Goal: Browse casually: Explore the website without a specific task or goal

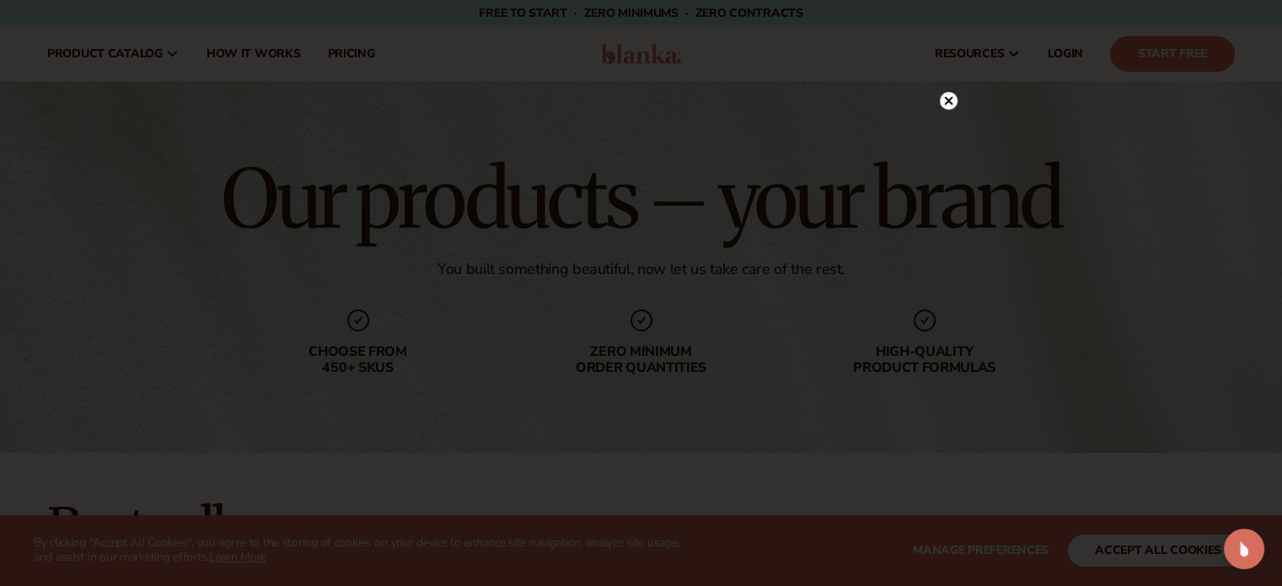
click at [951, 105] on icon at bounding box center [948, 101] width 8 height 8
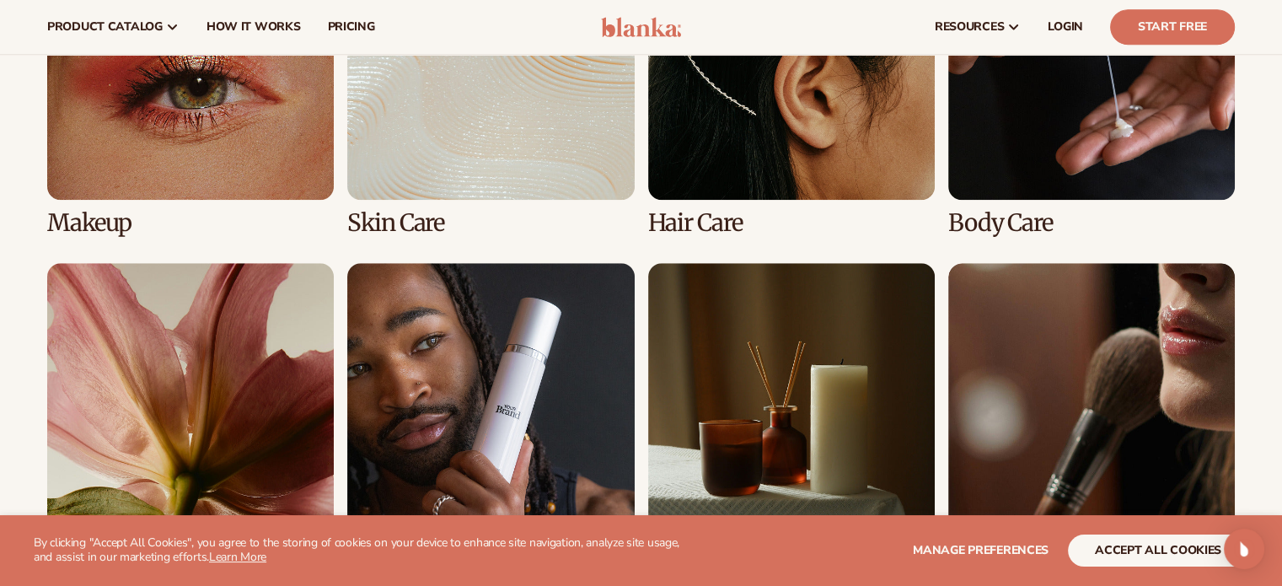
scroll to position [1274, 0]
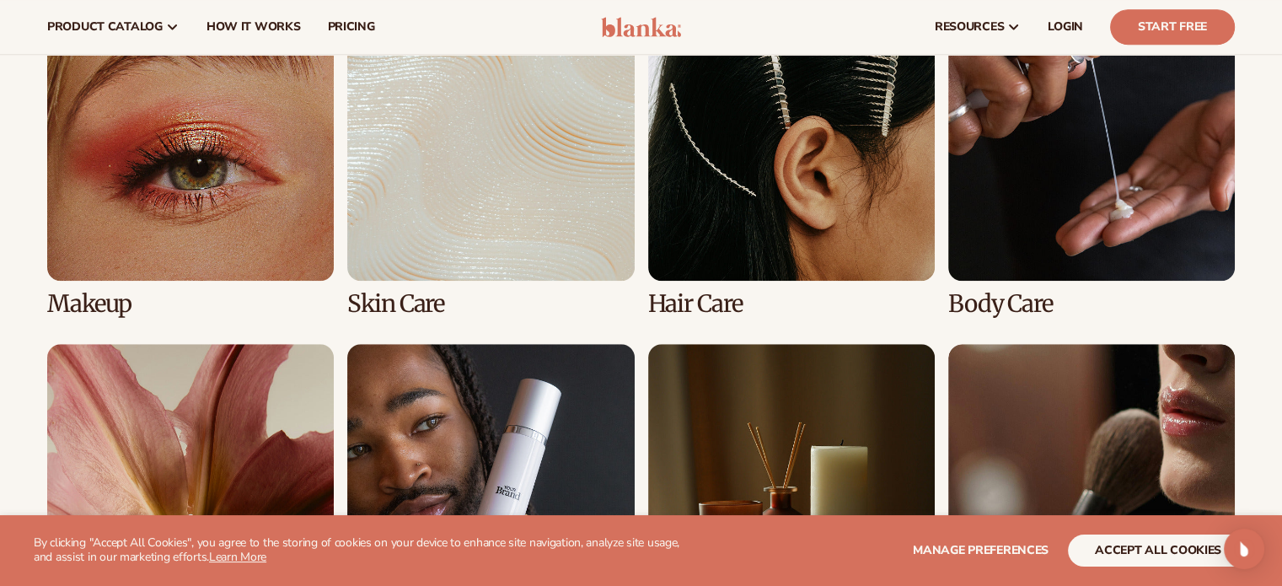
click at [458, 231] on link "2 / 8" at bounding box center [490, 155] width 287 height 323
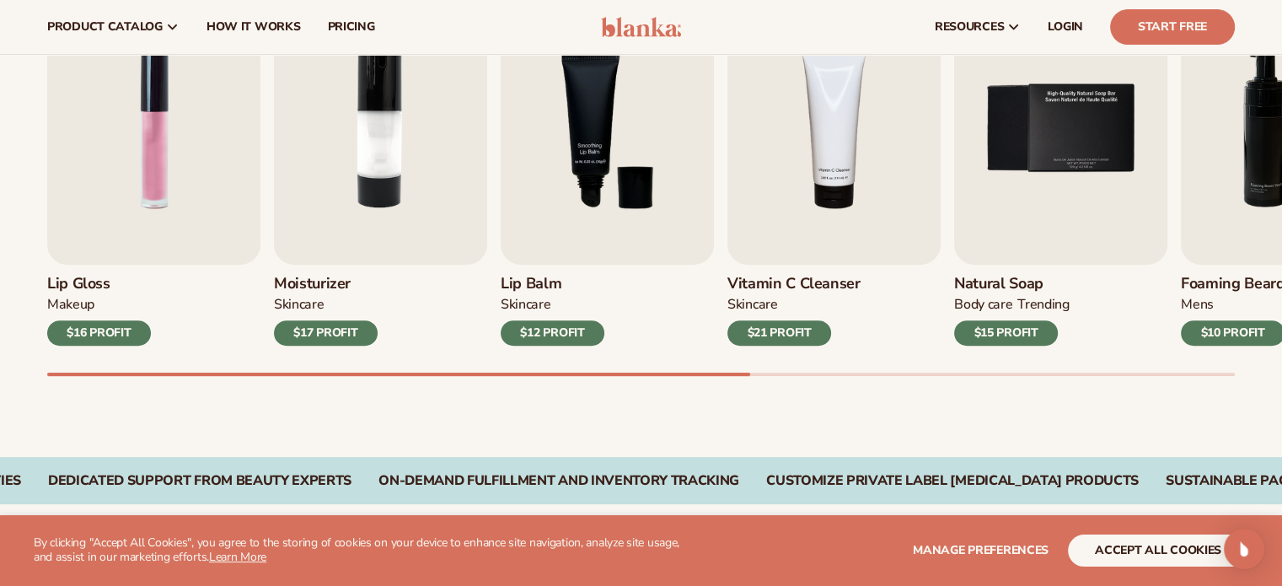
scroll to position [603, 0]
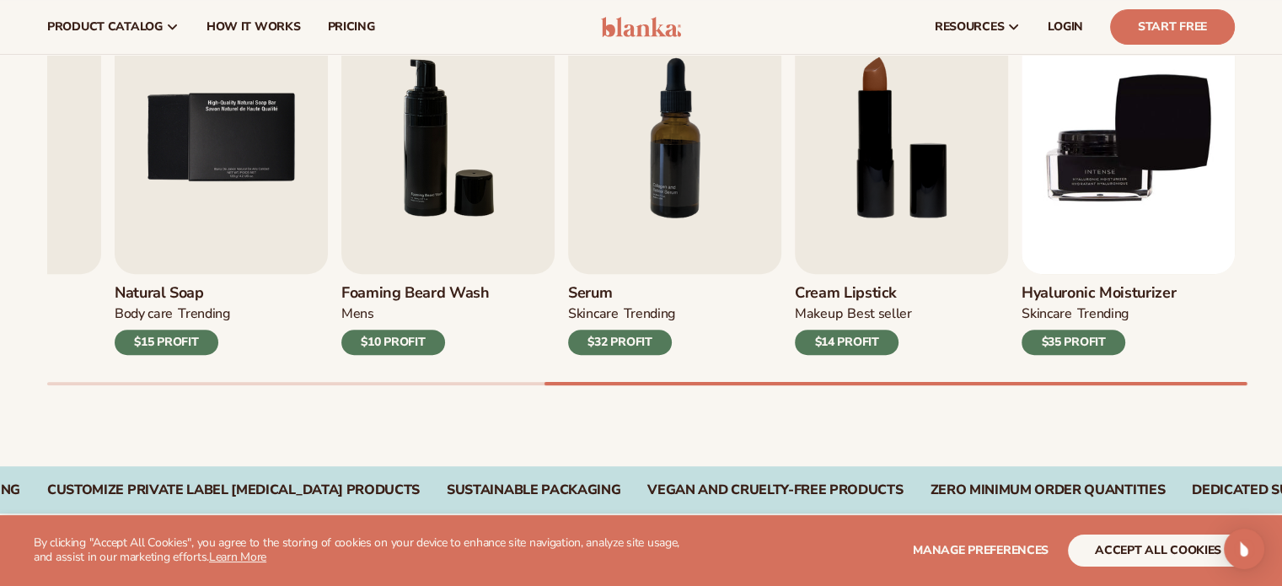
click at [1271, 415] on div "Best sellers Private label [MEDICAL_DATA] products to start your beauty and sel…" at bounding box center [641, 157] width 1282 height 617
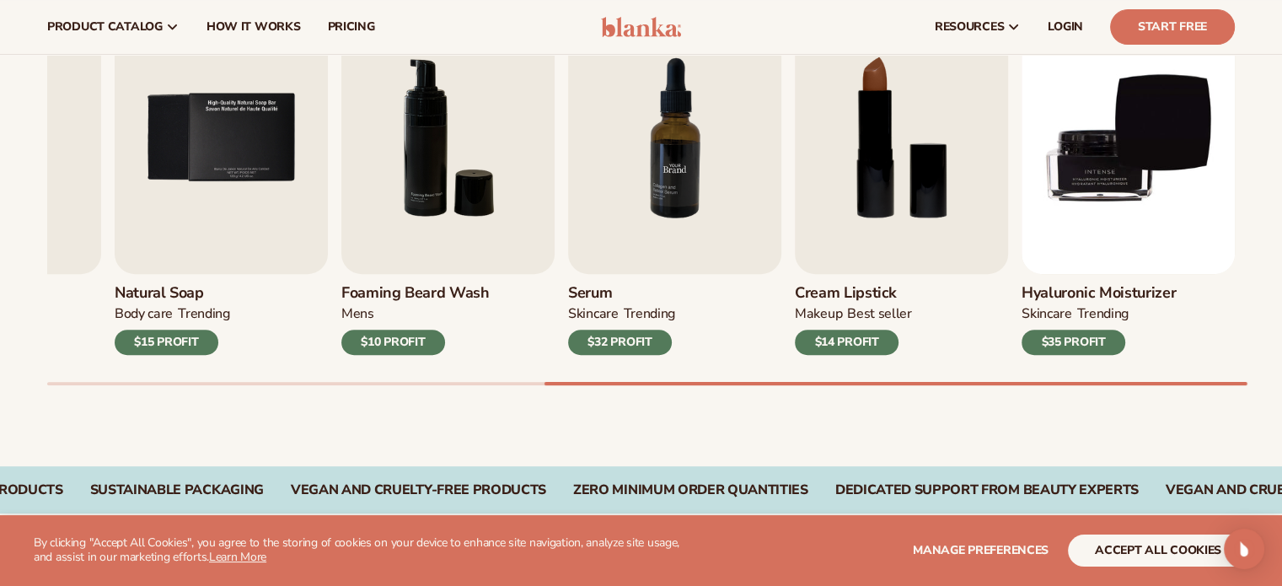
click at [681, 173] on img "7 / 9" at bounding box center [674, 138] width 213 height 272
click at [662, 232] on img "7 / 9" at bounding box center [674, 138] width 213 height 272
click at [654, 162] on img "7 / 9" at bounding box center [674, 138] width 213 height 272
click at [659, 206] on img "7 / 9" at bounding box center [674, 138] width 213 height 272
click at [610, 342] on div "$32 PROFIT" at bounding box center [620, 342] width 104 height 25
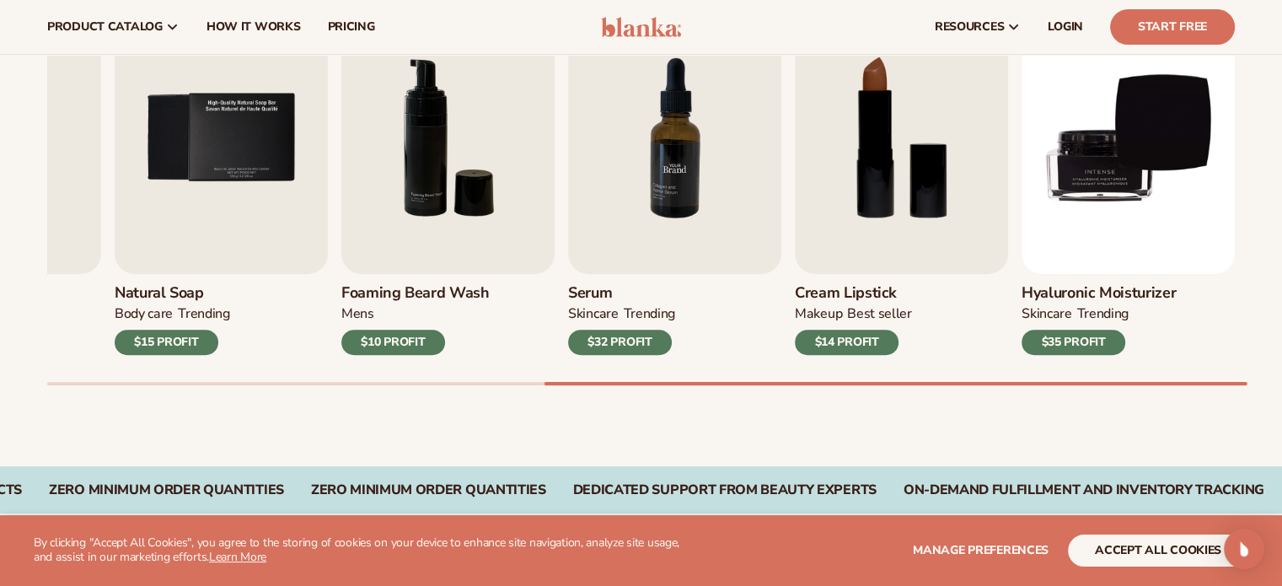
click at [704, 110] on img "7 / 9" at bounding box center [674, 138] width 213 height 272
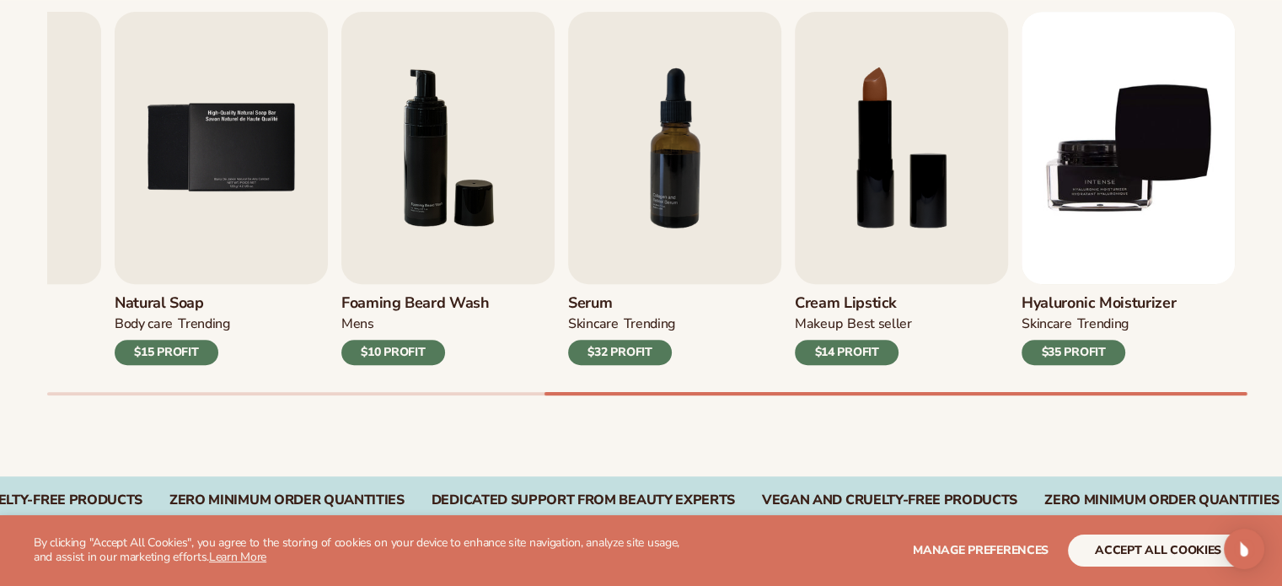
scroll to position [598, 0]
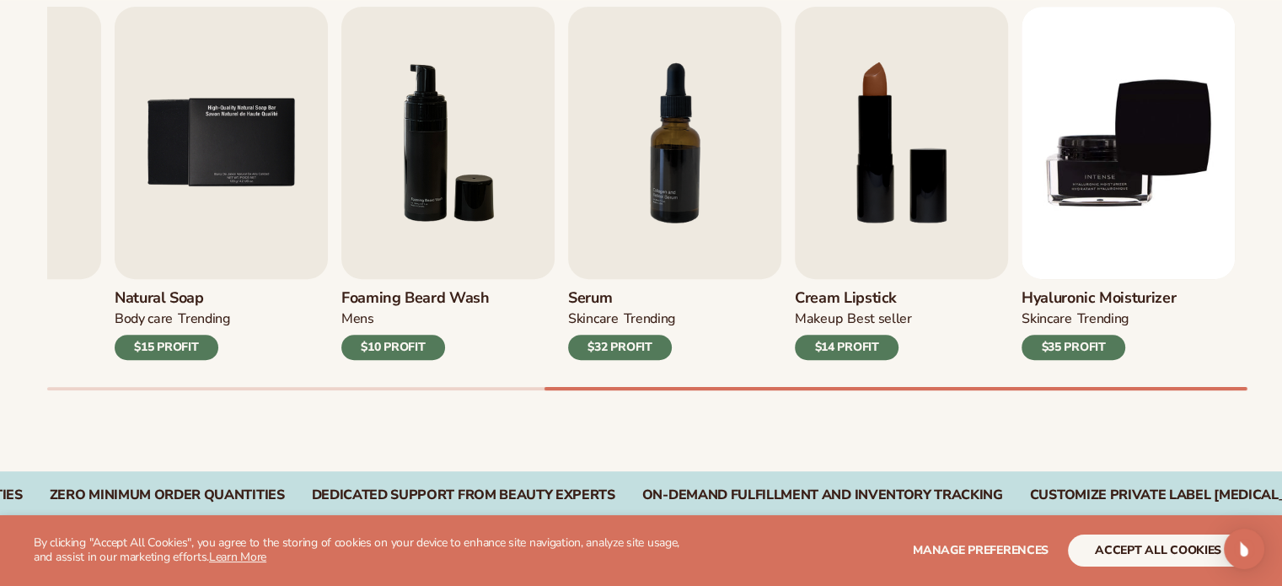
drag, startPoint x: 619, startPoint y: 383, endPoint x: 497, endPoint y: 423, distance: 128.5
click at [497, 423] on div "Best sellers Private label [MEDICAL_DATA] products to start your beauty and sel…" at bounding box center [641, 162] width 1282 height 617
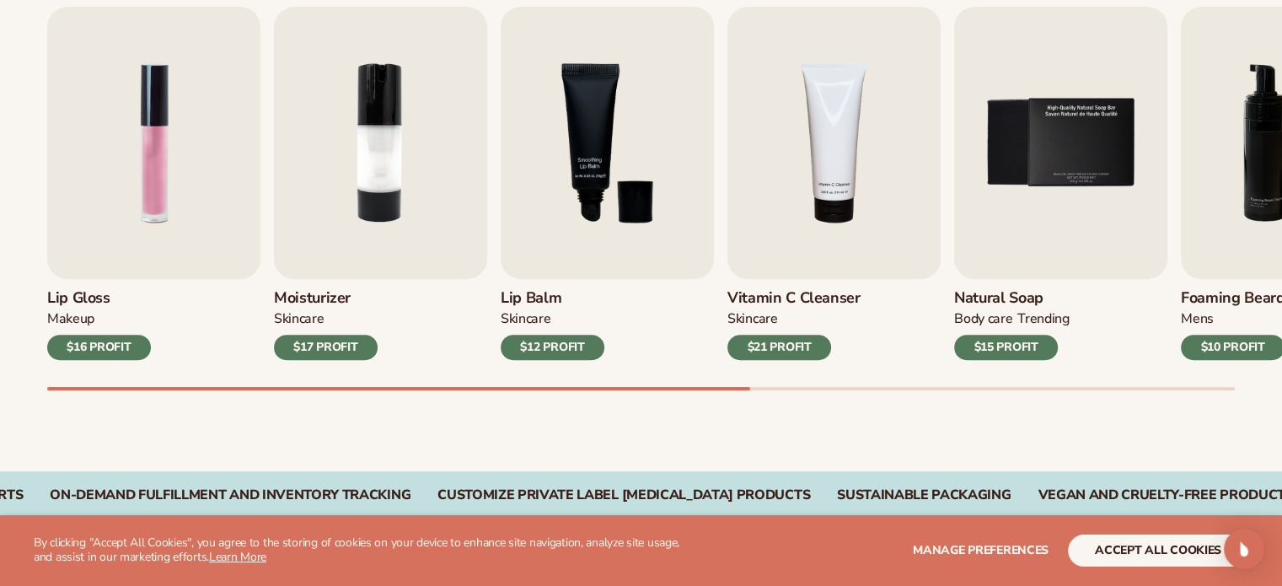
click at [3, 265] on div "Best sellers Private label [MEDICAL_DATA] products to start your beauty and sel…" at bounding box center [641, 162] width 1282 height 617
click at [705, 318] on div "Lip Gloss MAKEUP $16 PROFIT Moisturizer SKINCARE $17 PROFIT SKINCARE mens" at bounding box center [664, 198] width 1235 height 383
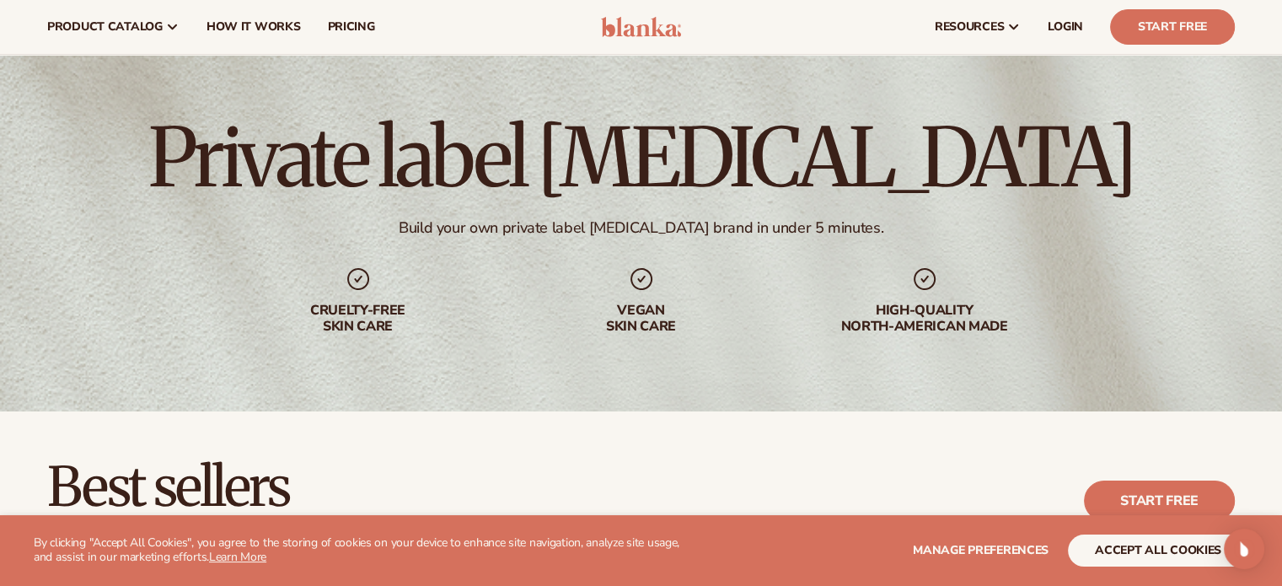
scroll to position [0, 0]
